Goal: Task Accomplishment & Management: Complete application form

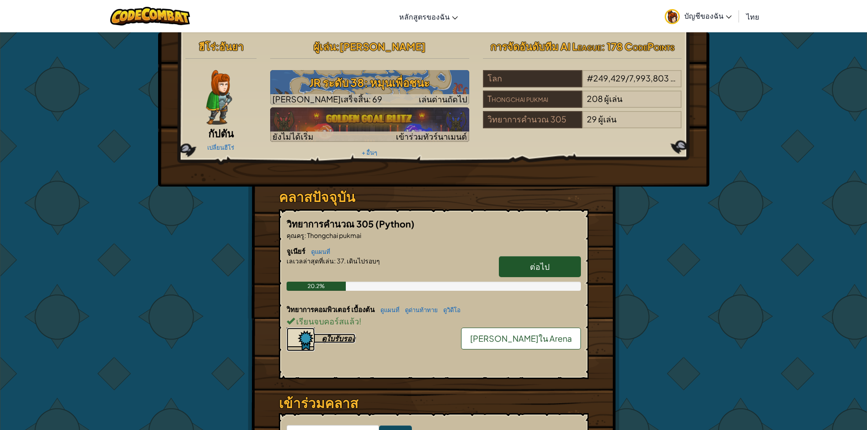
click at [328, 337] on div "ดูใบรับรอง" at bounding box center [338, 339] width 34 height 10
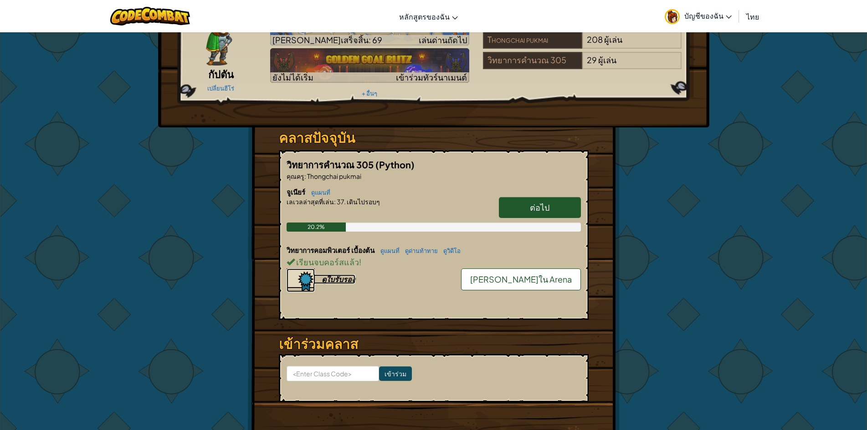
scroll to position [137, 0]
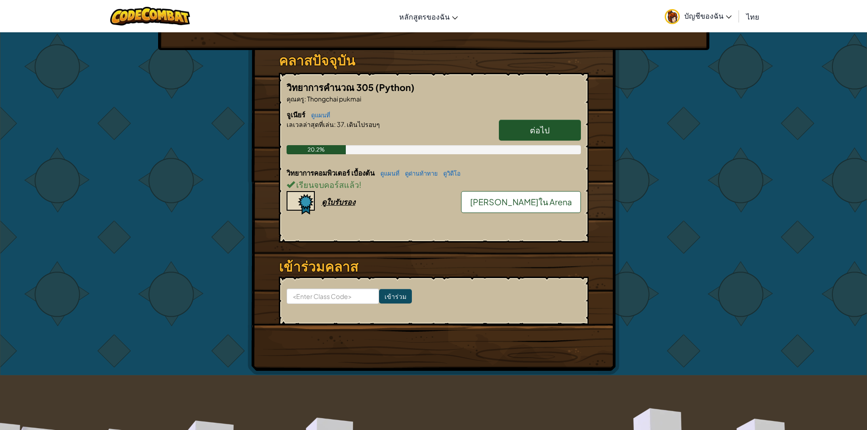
click at [532, 137] on link "ต่อไป" at bounding box center [540, 130] width 82 height 21
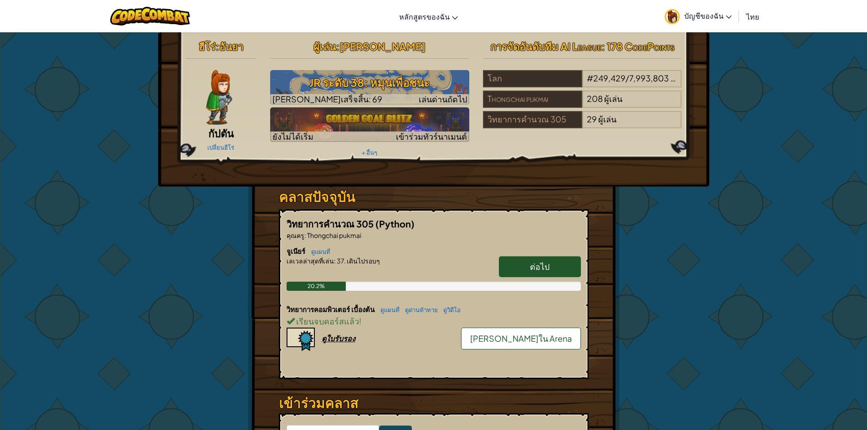
click at [535, 260] on link "ต่อไป" at bounding box center [540, 266] width 82 height 21
select select "th"
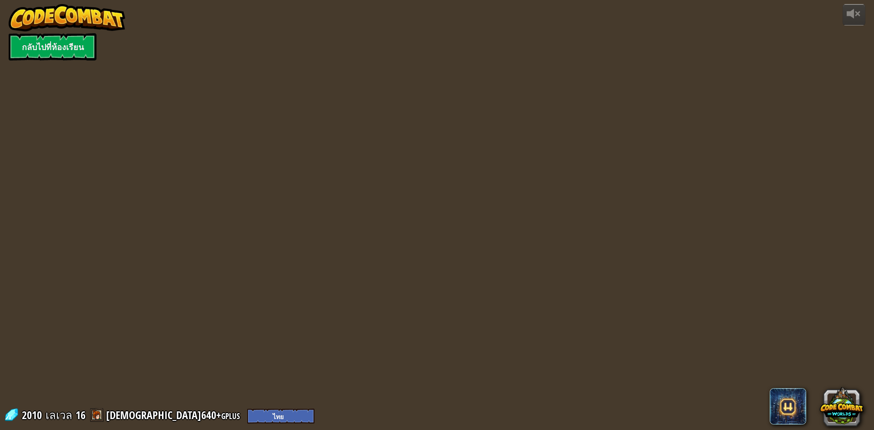
select select "th"
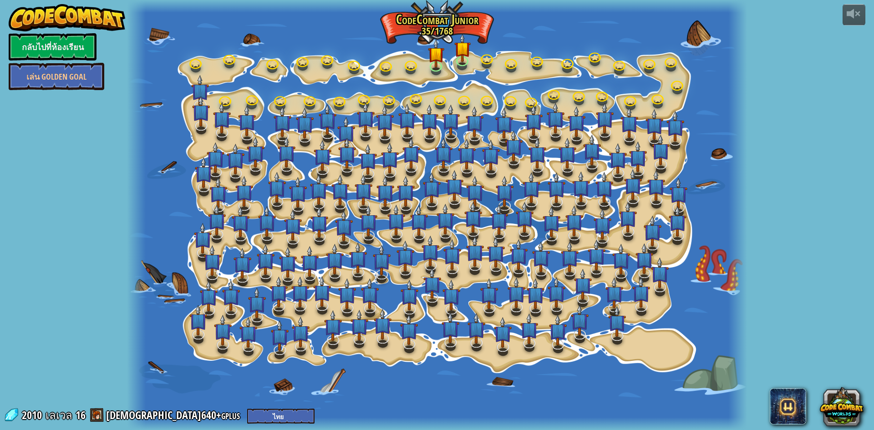
select select "th"
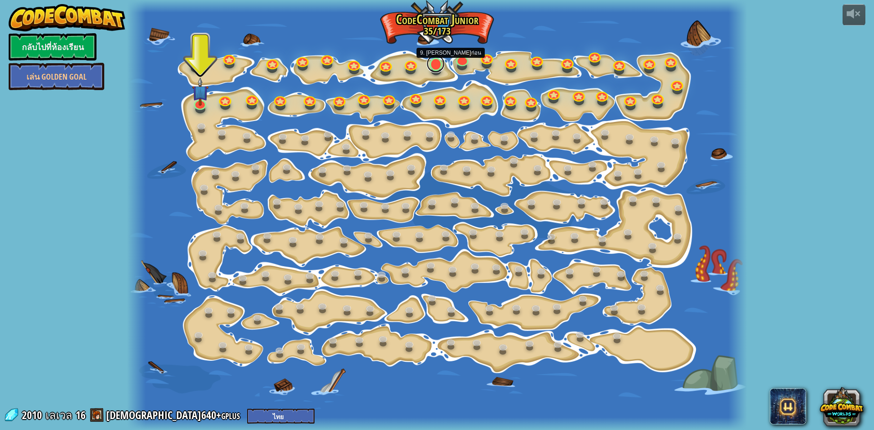
click at [438, 62] on link at bounding box center [436, 64] width 18 height 18
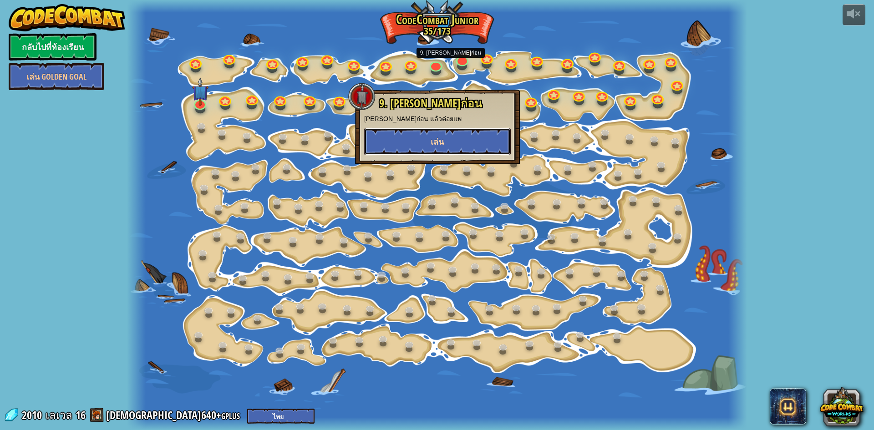
click at [437, 137] on span "เล่น" at bounding box center [437, 141] width 13 height 11
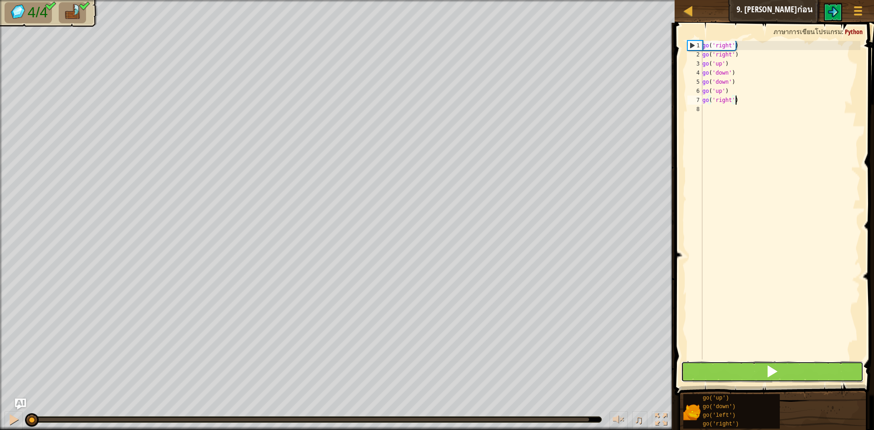
click at [782, 371] on button at bounding box center [772, 372] width 183 height 21
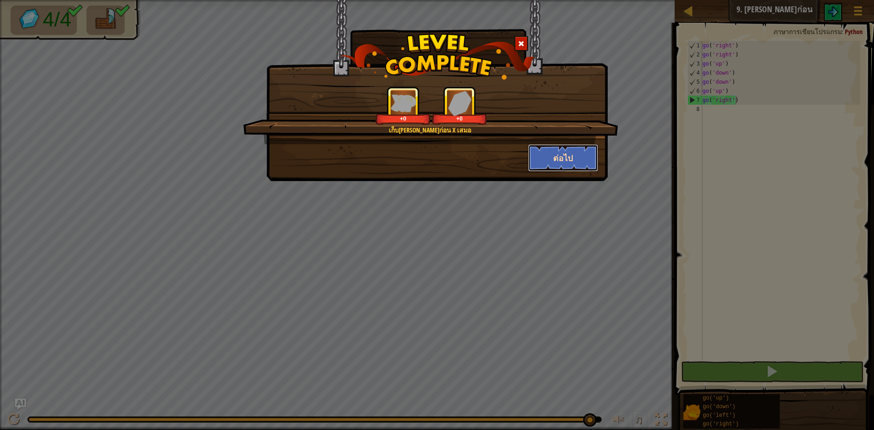
click at [553, 149] on button "ต่อไป" at bounding box center [563, 157] width 71 height 27
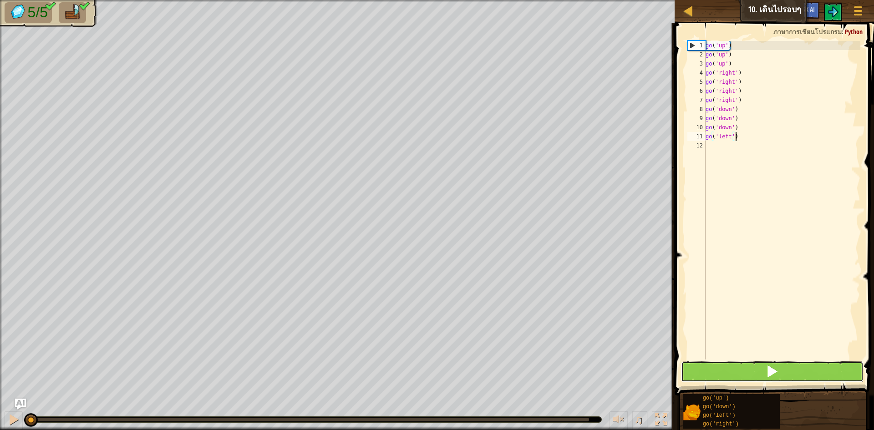
click at [747, 374] on button at bounding box center [772, 372] width 183 height 21
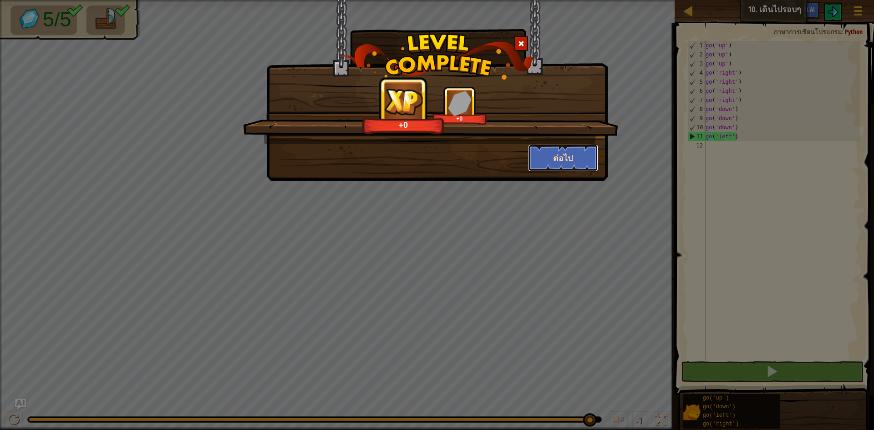
click at [584, 155] on button "ต่อไป" at bounding box center [563, 157] width 71 height 27
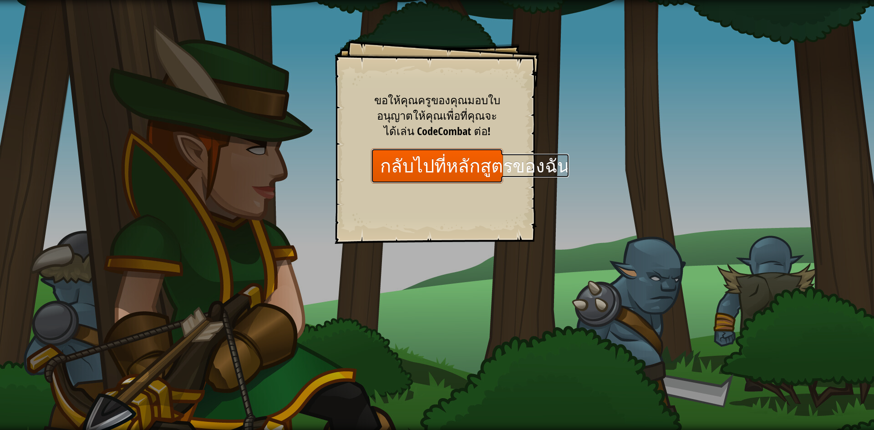
click at [479, 164] on link "กลับไปที่หลักสูตรของฉัน" at bounding box center [437, 165] width 132 height 35
